Goal: Check status: Check status

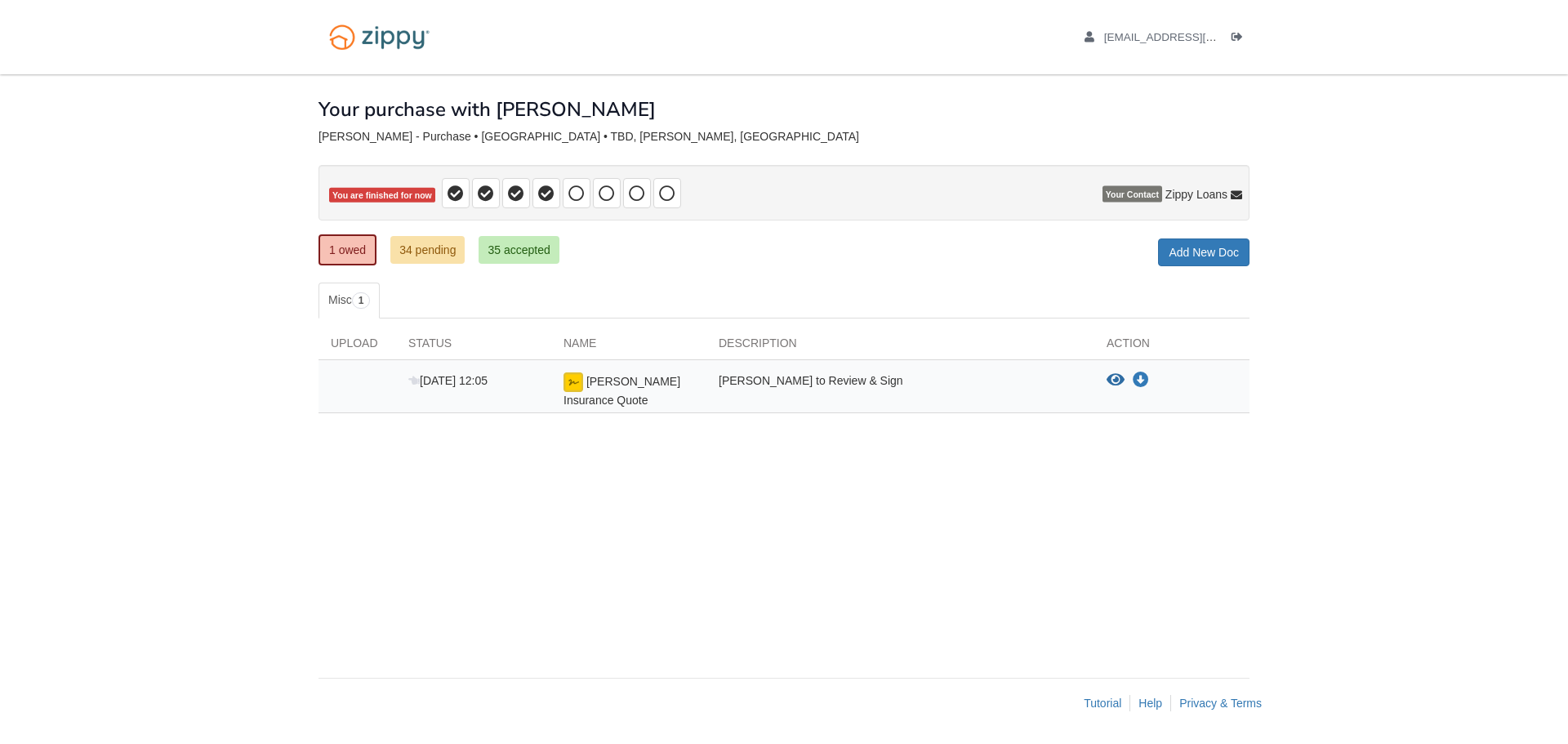
click at [428, 627] on div "× × × Pending Add Document Notice document will be included in the email sent t…" at bounding box center [784, 368] width 931 height 587
click at [425, 249] on link "34 pending" at bounding box center [428, 250] width 74 height 28
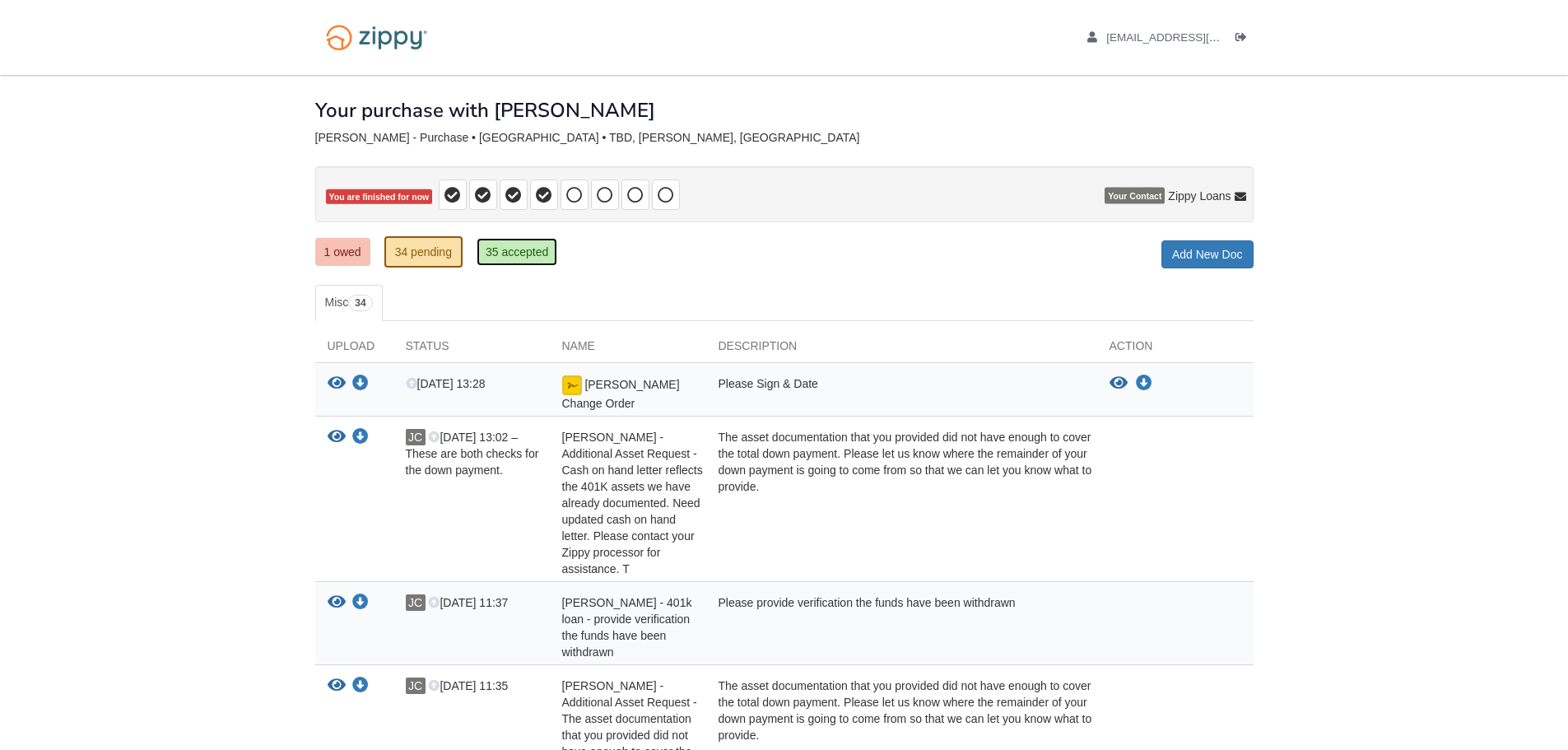
click at [515, 252] on link "35 accepted" at bounding box center [517, 252] width 81 height 28
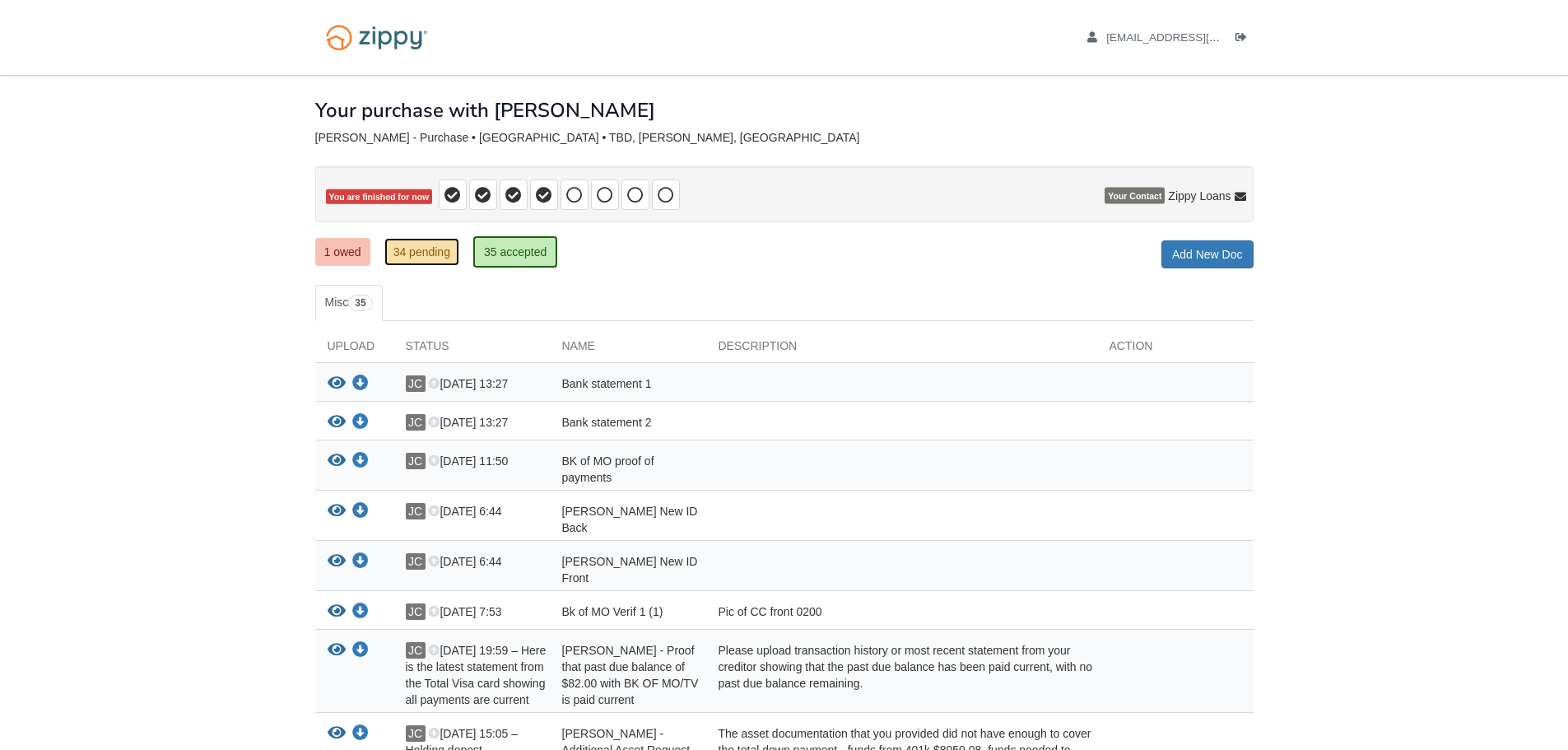
click at [423, 248] on link "34 pending" at bounding box center [422, 252] width 75 height 28
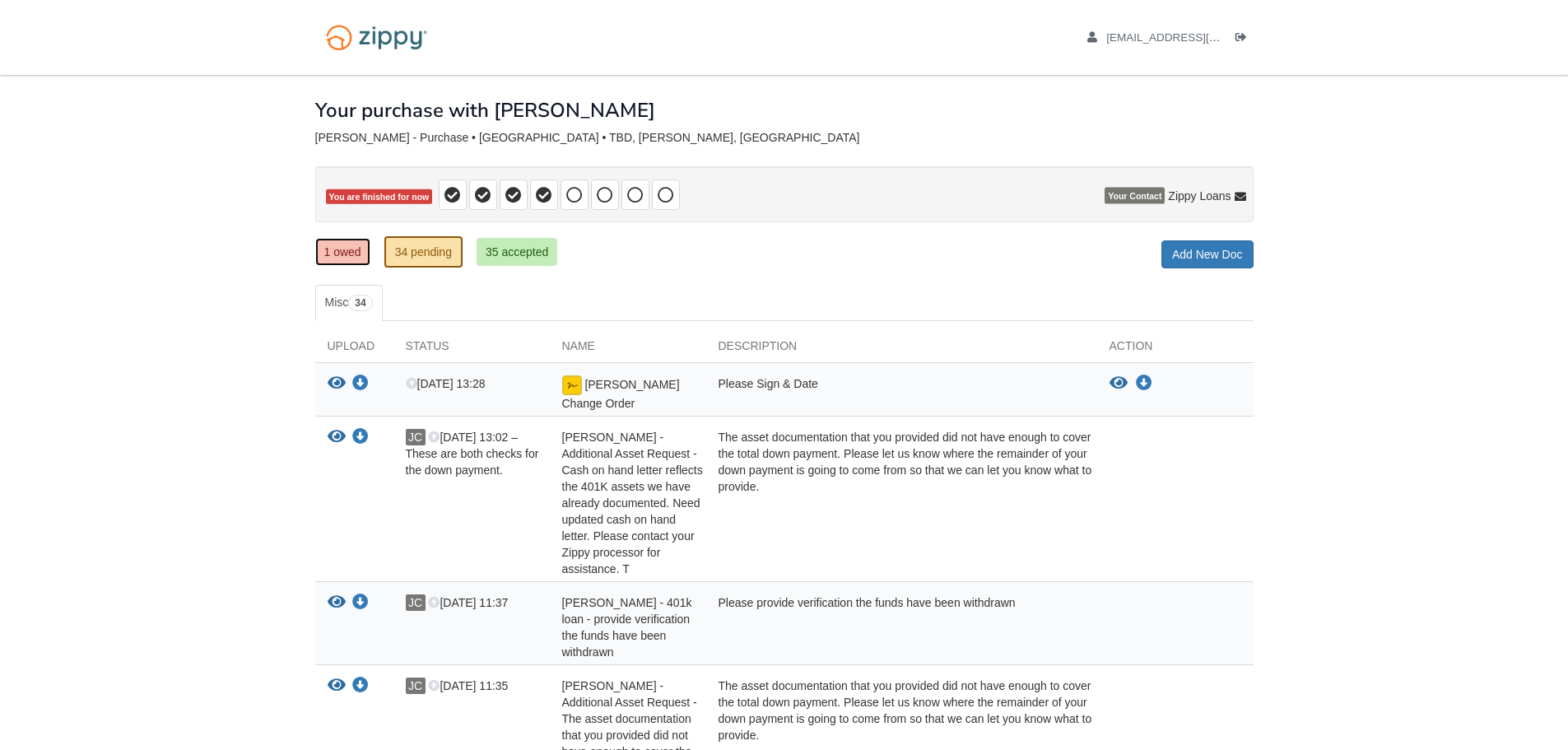
click at [339, 250] on link "1 owed" at bounding box center [343, 252] width 55 height 28
